Goal: Task Accomplishment & Management: Manage account settings

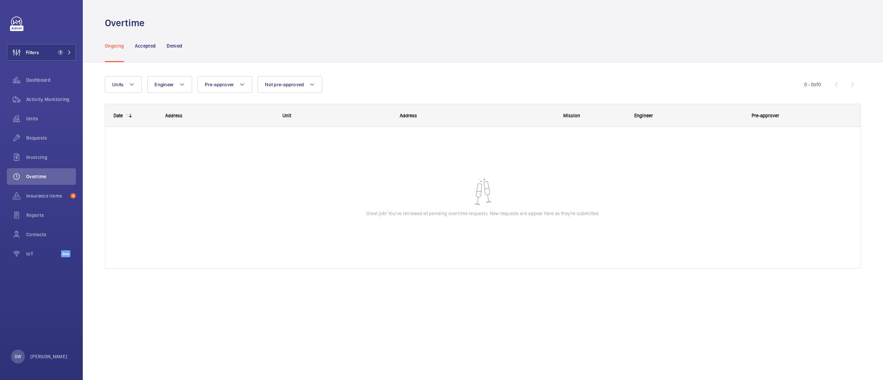
click at [126, 115] on mat-icon at bounding box center [127, 116] width 6 height 6
click at [125, 114] on mat-icon at bounding box center [127, 116] width 6 height 6
click at [126, 114] on mat-icon at bounding box center [127, 116] width 6 height 6
click at [136, 115] on wm-front-sortable-header-cell "Date" at bounding box center [131, 115] width 52 height 22
click at [135, 113] on wm-front-sortable-header-cell "Date" at bounding box center [131, 115] width 52 height 22
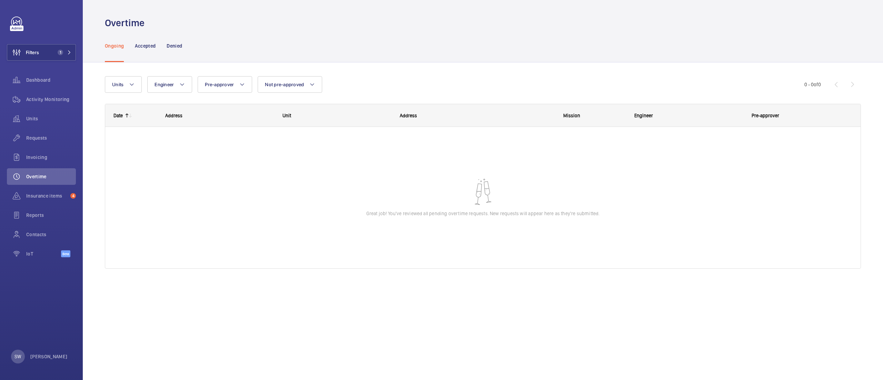
click at [131, 112] on wm-front-sortable-header-cell "Date" at bounding box center [131, 115] width 52 height 22
click at [145, 46] on p "Accepted" at bounding box center [145, 45] width 21 height 7
click at [127, 114] on mat-icon at bounding box center [127, 116] width 6 height 6
click at [131, 115] on mat-icon at bounding box center [131, 116] width 6 height 6
click at [130, 113] on mat-icon at bounding box center [131, 116] width 6 height 6
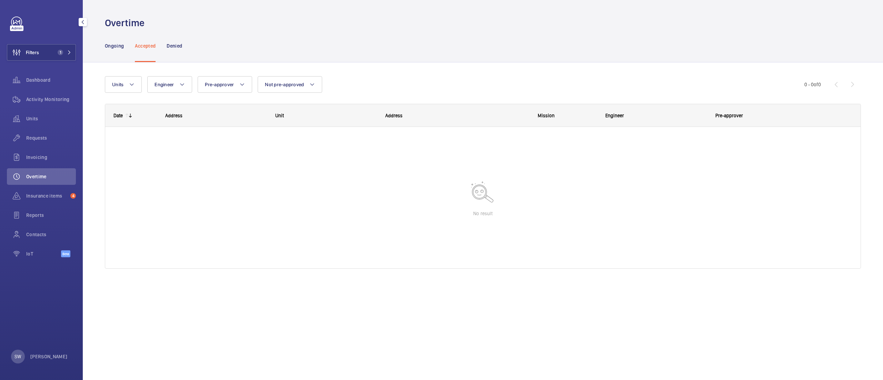
click at [44, 175] on span "Overtime" at bounding box center [51, 176] width 50 height 7
click at [116, 47] on p "Ongoing" at bounding box center [114, 45] width 19 height 7
click at [120, 115] on div "Date" at bounding box center [117, 116] width 9 height 6
click at [128, 113] on mat-icon at bounding box center [131, 116] width 6 height 6
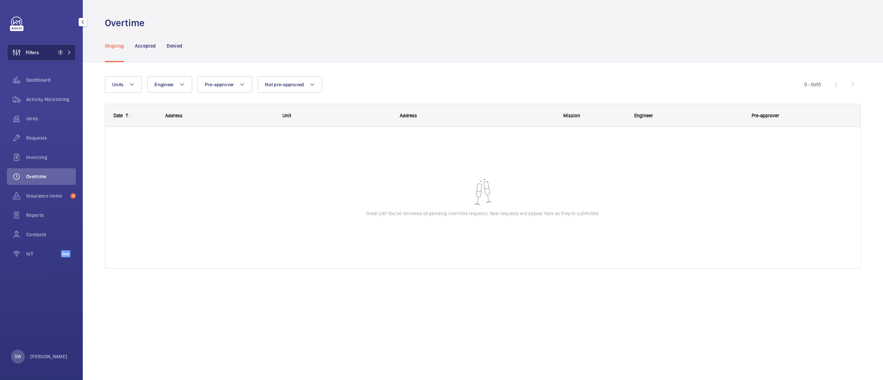
click at [62, 49] on button "Filters 1" at bounding box center [41, 52] width 69 height 17
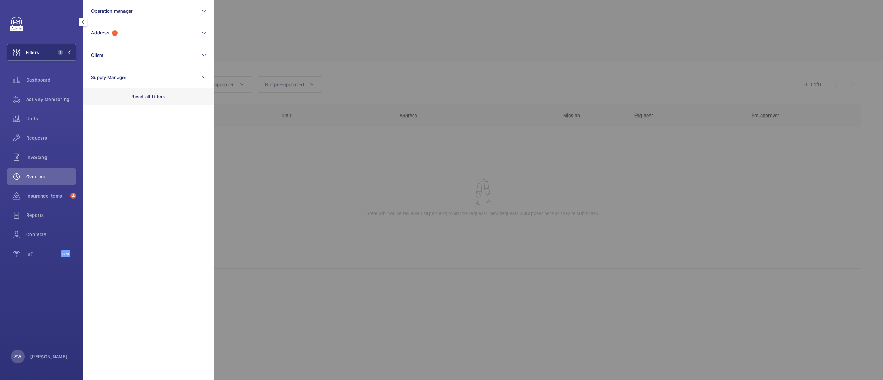
click at [150, 91] on div "Reset all filters" at bounding box center [148, 96] width 131 height 17
click at [417, 81] on div at bounding box center [655, 190] width 883 height 380
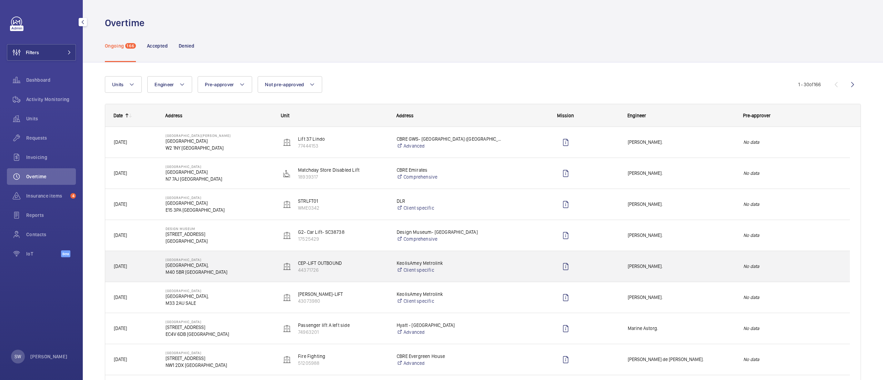
click at [648, 265] on span "[PERSON_NAME]." at bounding box center [680, 266] width 107 height 8
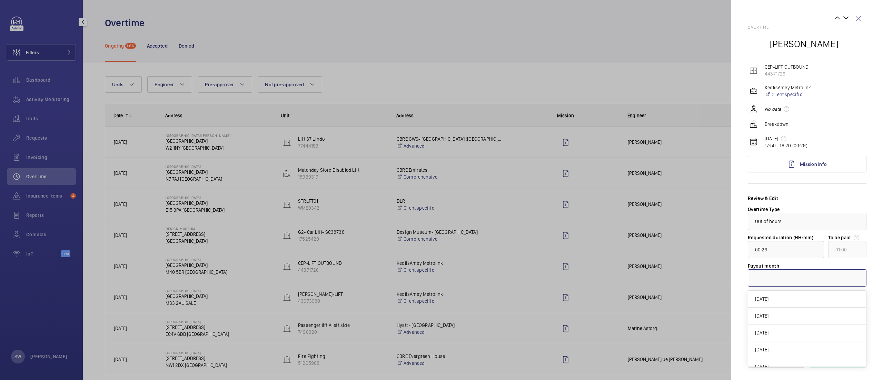
click at [800, 279] on div at bounding box center [807, 278] width 118 height 17
click at [792, 296] on span "[DATE]" at bounding box center [807, 298] width 104 height 7
click at [839, 357] on span "Accept" at bounding box center [843, 359] width 15 height 6
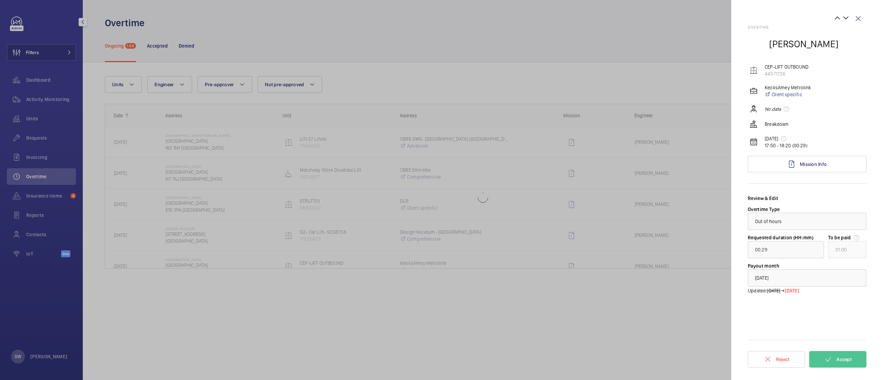
type input "00:49"
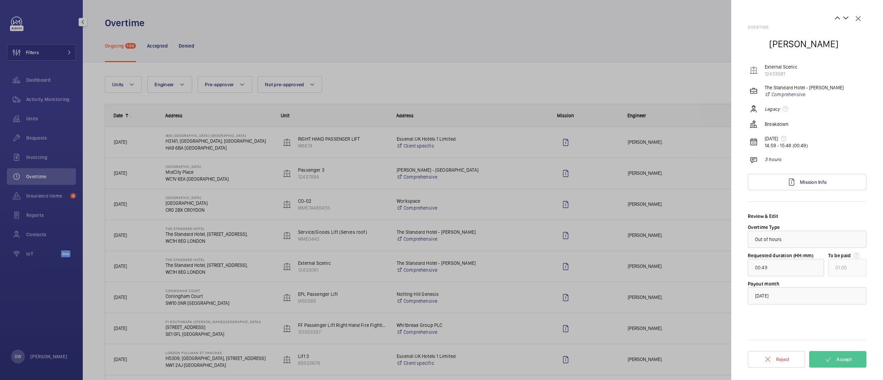
click at [500, 81] on div at bounding box center [441, 190] width 883 height 380
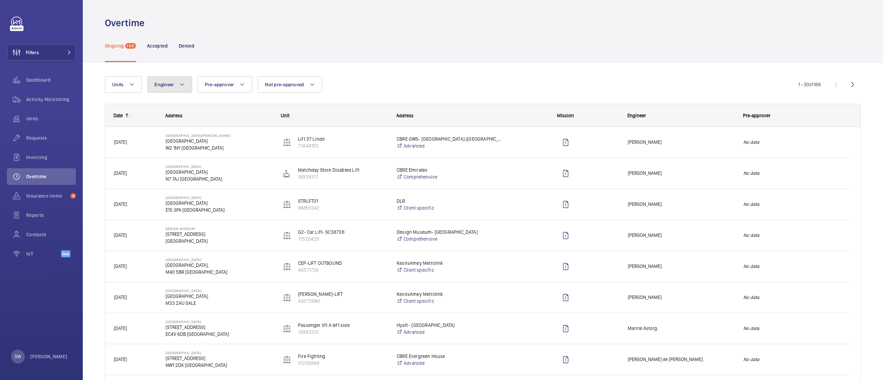
click at [184, 88] on mat-icon at bounding box center [182, 84] width 6 height 8
type input "coward"
click at [183, 125] on label "[PERSON_NAME]" at bounding box center [208, 130] width 120 height 17
click at [164, 125] on input "[PERSON_NAME]" at bounding box center [158, 131] width 14 height 14
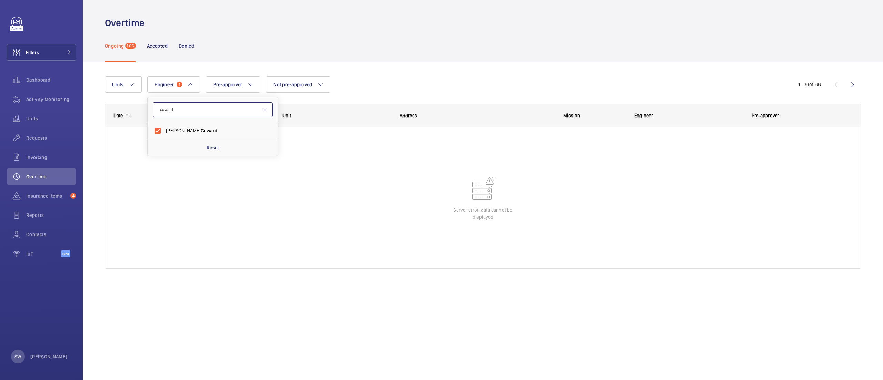
click at [188, 110] on input "coward" at bounding box center [213, 109] width 120 height 14
click at [188, 112] on input "coward" at bounding box center [213, 109] width 120 height 14
click at [177, 132] on span "[PERSON_NAME]" at bounding box center [213, 130] width 95 height 7
click at [153, 131] on input "[PERSON_NAME]" at bounding box center [158, 131] width 14 height 14
checkbox input "false"
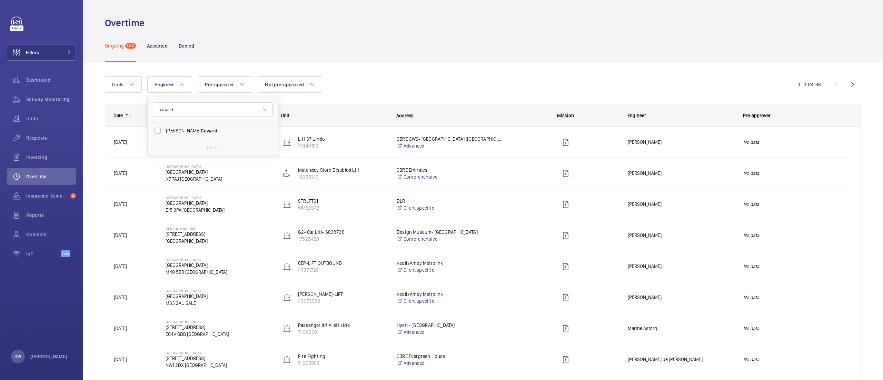
click at [501, 36] on div "Ongoing 166 Accepted Denied" at bounding box center [483, 45] width 756 height 33
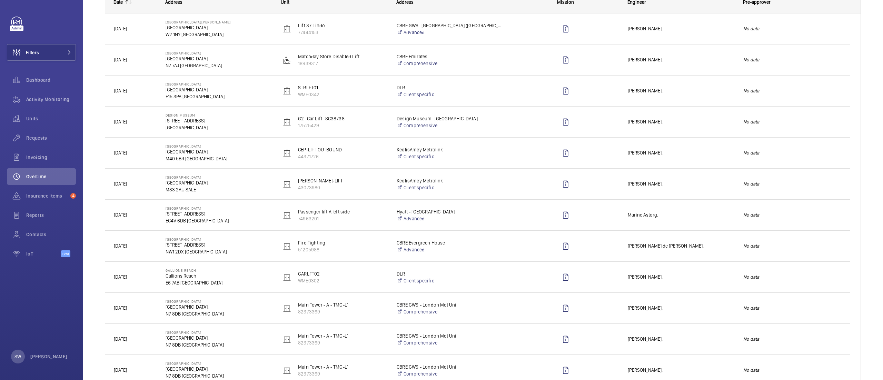
scroll to position [115, 0]
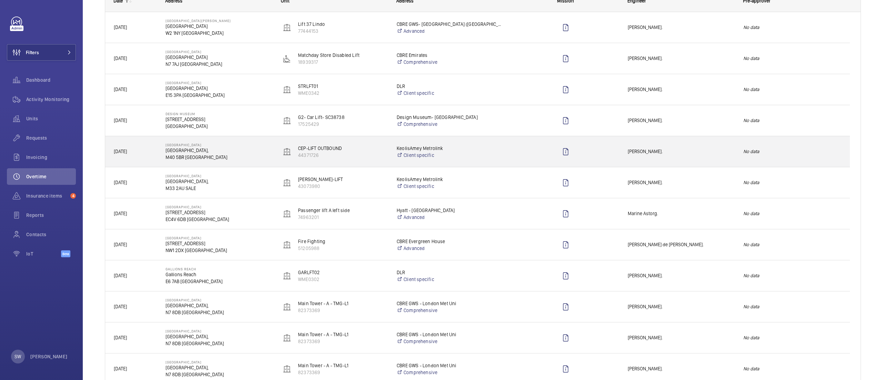
click at [704, 149] on span "[PERSON_NAME]." at bounding box center [680, 152] width 107 height 8
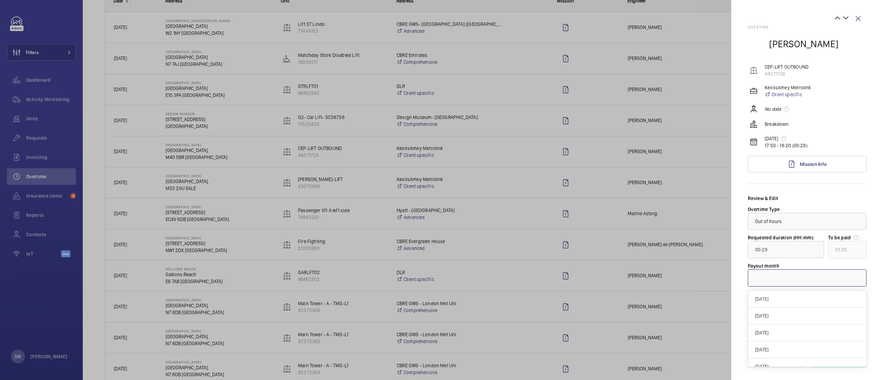
click at [784, 272] on div at bounding box center [807, 278] width 118 height 17
click at [509, 216] on div at bounding box center [441, 190] width 883 height 380
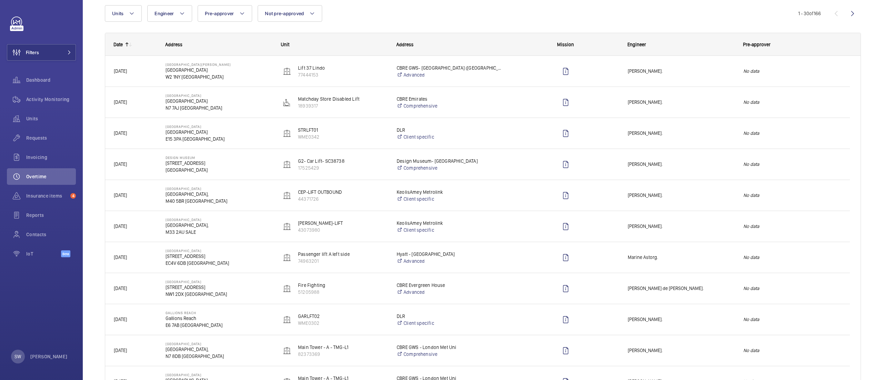
scroll to position [0, 0]
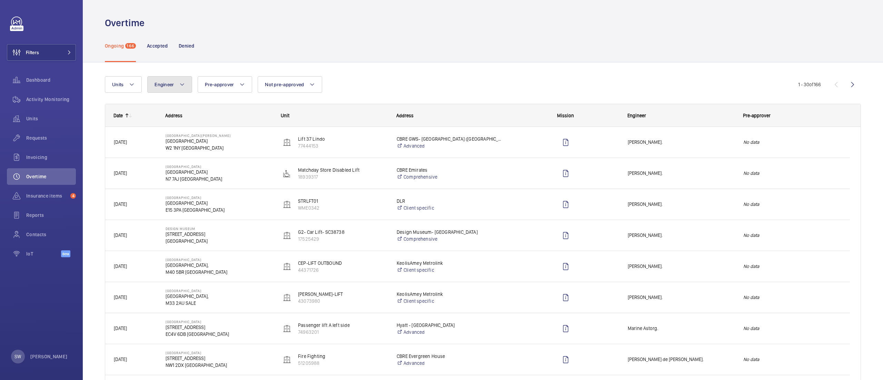
click at [187, 83] on button "Engineer" at bounding box center [169, 84] width 45 height 17
type input "cowa"
click at [185, 134] on span "[PERSON_NAME] rd" at bounding box center [213, 130] width 95 height 7
click at [164, 134] on input "[PERSON_NAME] rd" at bounding box center [158, 131] width 14 height 14
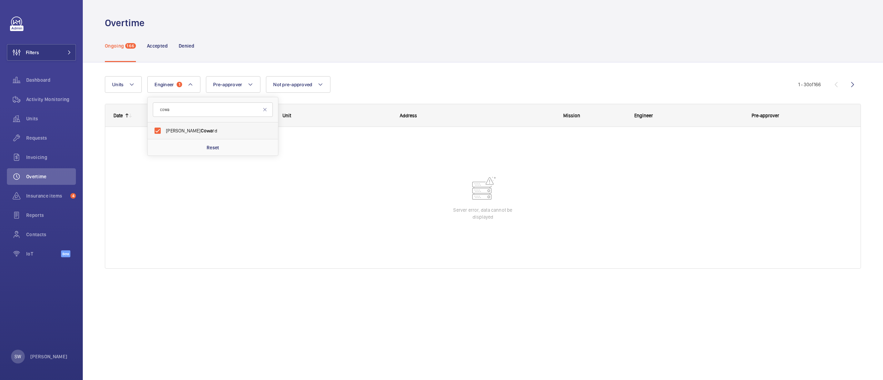
click at [184, 134] on span "[PERSON_NAME] rd" at bounding box center [213, 130] width 95 height 7
click at [164, 134] on input "[PERSON_NAME] rd" at bounding box center [158, 131] width 14 height 14
checkbox input "false"
click at [498, 69] on div "Units Engineer cowa [PERSON_NAME] rd Reset Pre-approver Not pre-approved More f…" at bounding box center [483, 175] width 756 height 220
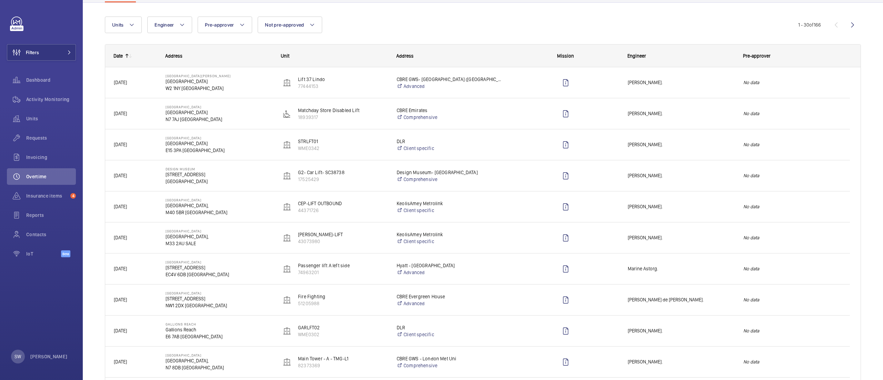
scroll to position [79, 0]
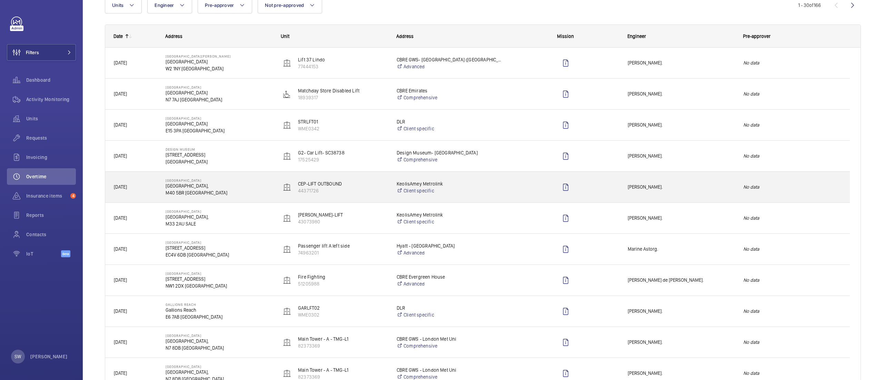
click at [685, 194] on div "[PERSON_NAME]." at bounding box center [676, 187] width 115 height 22
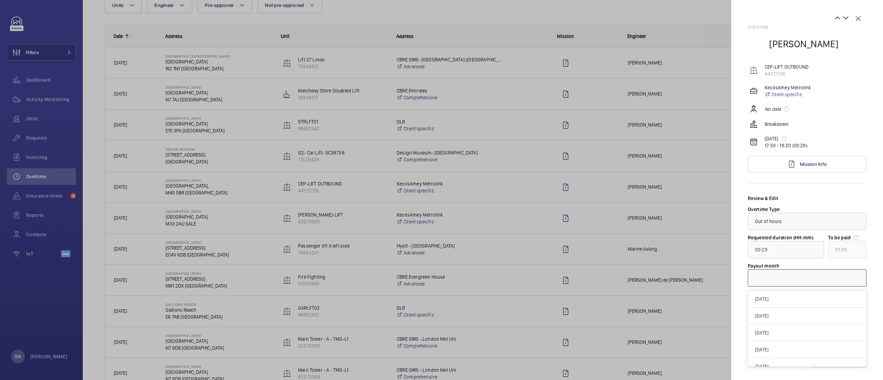
click at [781, 277] on div at bounding box center [807, 278] width 118 height 17
click at [777, 299] on span "[DATE]" at bounding box center [807, 298] width 104 height 7
click at [840, 358] on span "Accept" at bounding box center [843, 359] width 15 height 6
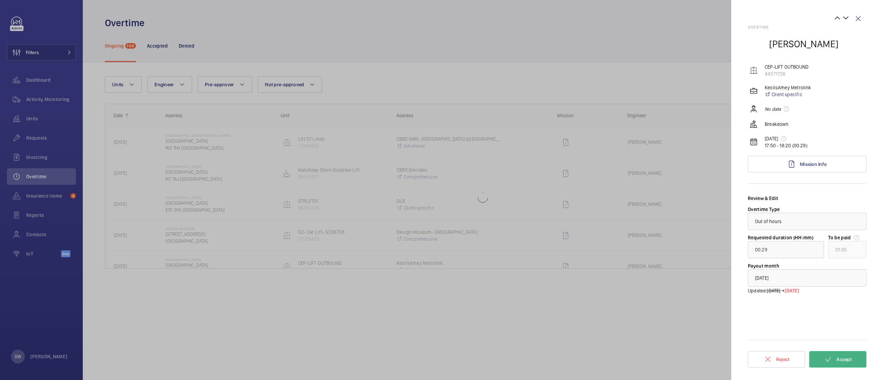
scroll to position [0, 0]
type input "00:49"
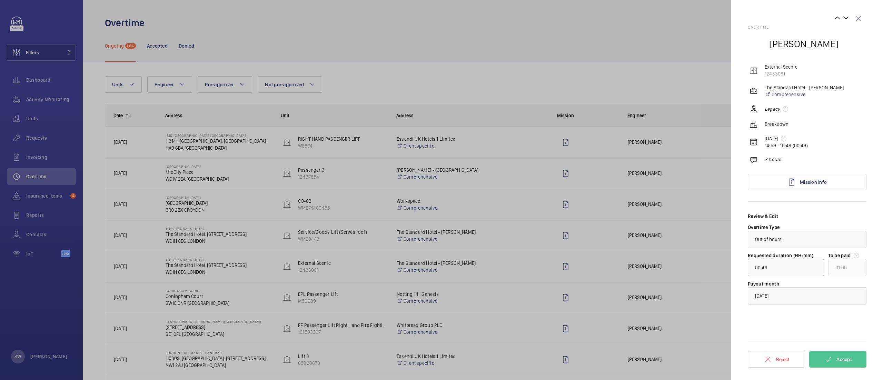
click at [456, 47] on div at bounding box center [441, 190] width 883 height 380
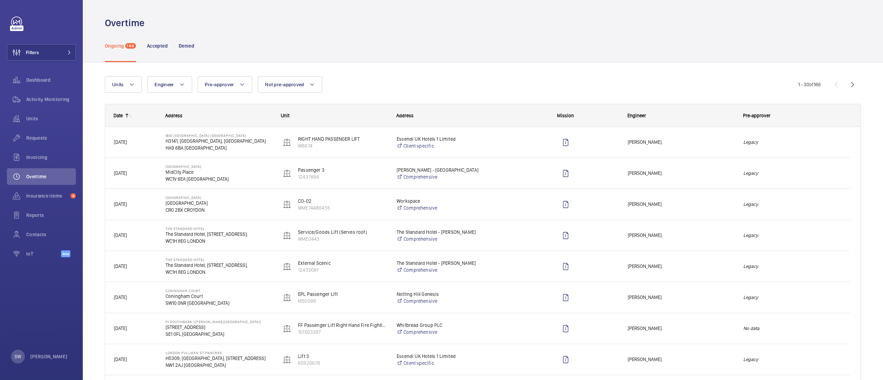
click at [130, 116] on mat-icon at bounding box center [131, 116] width 6 height 6
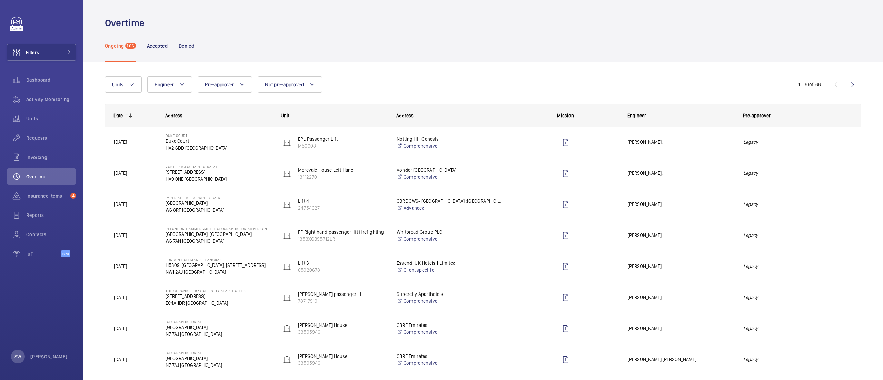
click at [129, 114] on mat-icon at bounding box center [131, 116] width 6 height 6
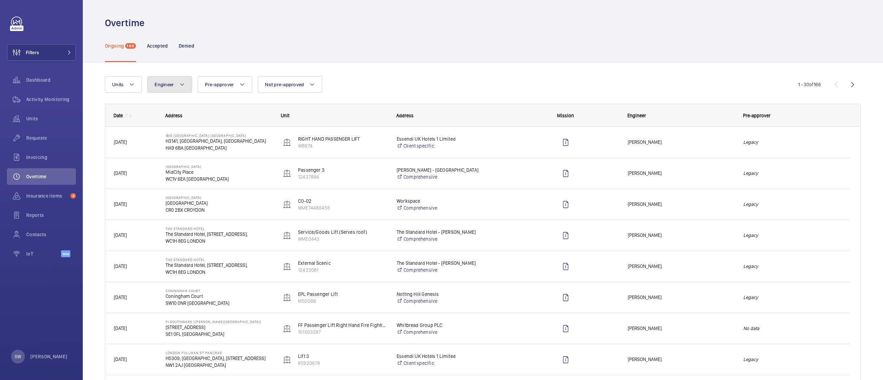
click at [177, 87] on button "Engineer" at bounding box center [169, 84] width 45 height 17
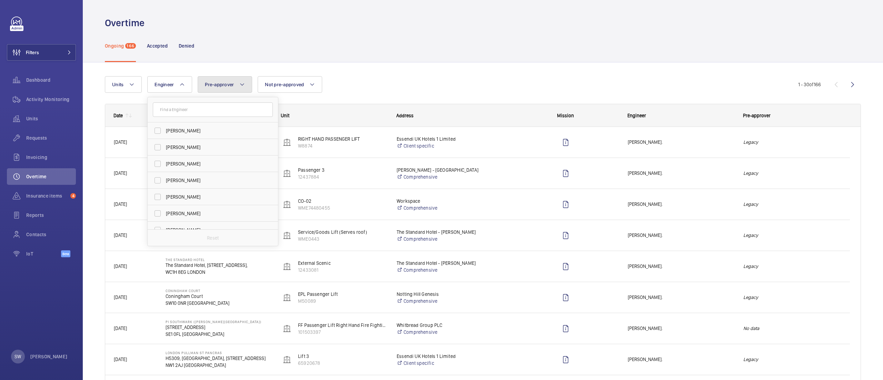
click at [221, 90] on button "Pre-approver" at bounding box center [225, 84] width 54 height 17
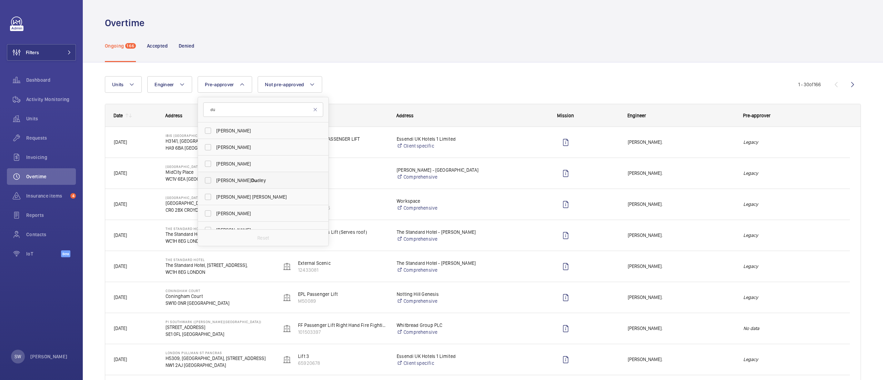
type input "du"
click at [248, 179] on span "[PERSON_NAME]" at bounding box center [263, 180] width 95 height 7
click at [215, 179] on input "[PERSON_NAME]" at bounding box center [208, 180] width 14 height 14
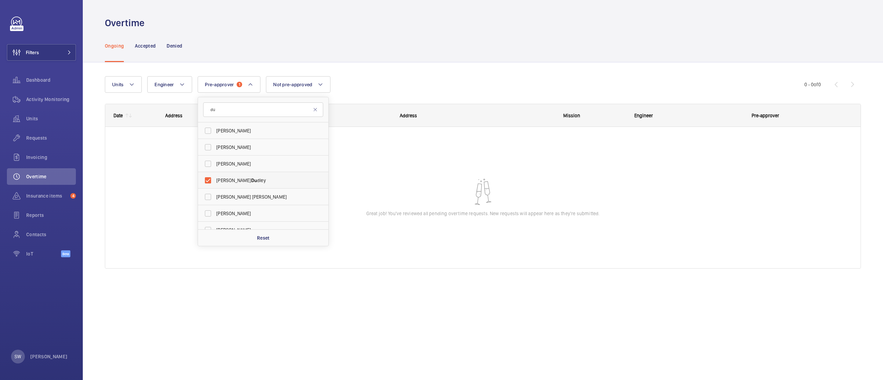
click at [222, 184] on label "[PERSON_NAME]" at bounding box center [258, 180] width 120 height 17
click at [215, 184] on input "[PERSON_NAME]" at bounding box center [208, 180] width 14 height 14
checkbox input "false"
click at [249, 42] on div "Ongoing Accepted Denied" at bounding box center [483, 45] width 756 height 33
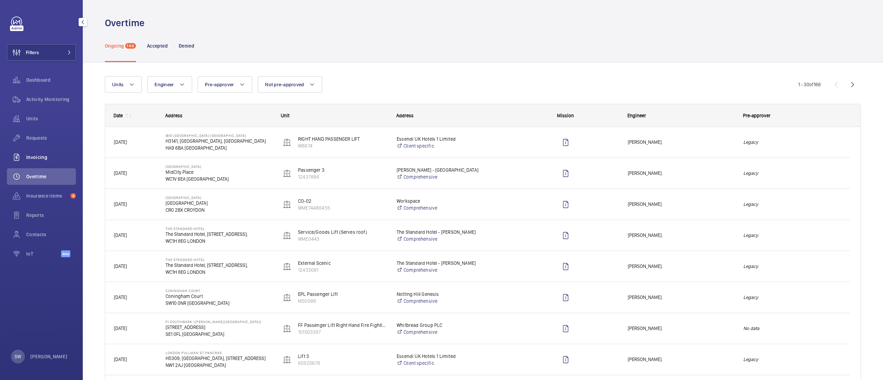
click at [43, 152] on div "Invoicing" at bounding box center [41, 157] width 69 height 17
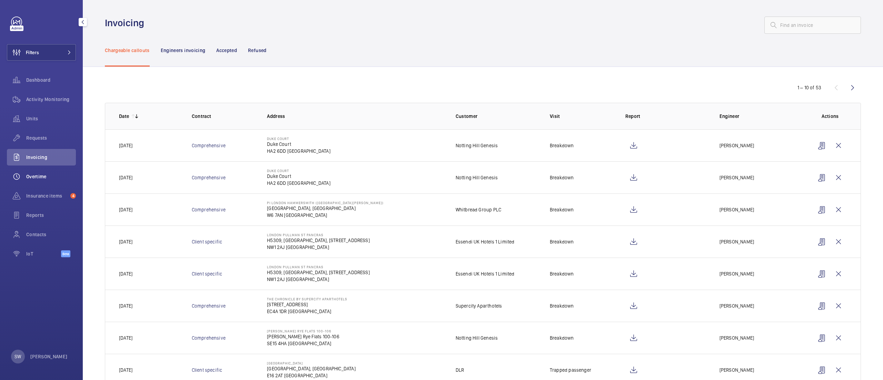
click at [47, 179] on span "Overtime" at bounding box center [51, 176] width 50 height 7
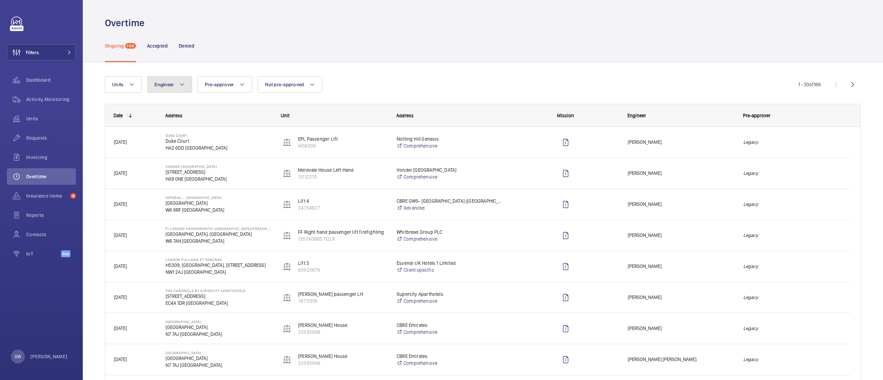
click at [177, 78] on button "Engineer" at bounding box center [169, 84] width 45 height 17
